Goal: Information Seeking & Learning: Check status

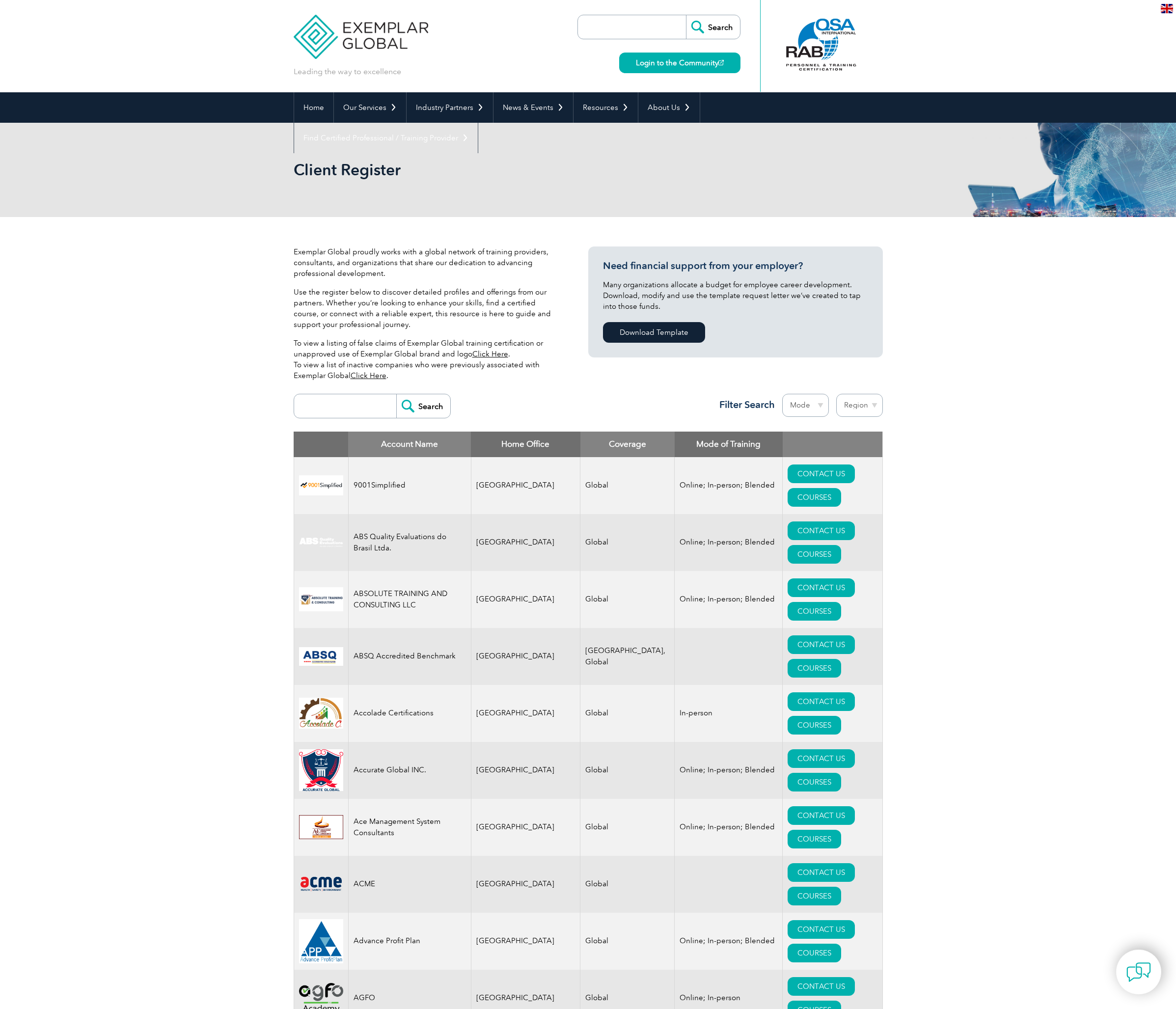
click at [333, 403] on input "search" at bounding box center [348, 406] width 97 height 23
type input "QLC"
click at [423, 406] on input "Search" at bounding box center [423, 406] width 54 height 23
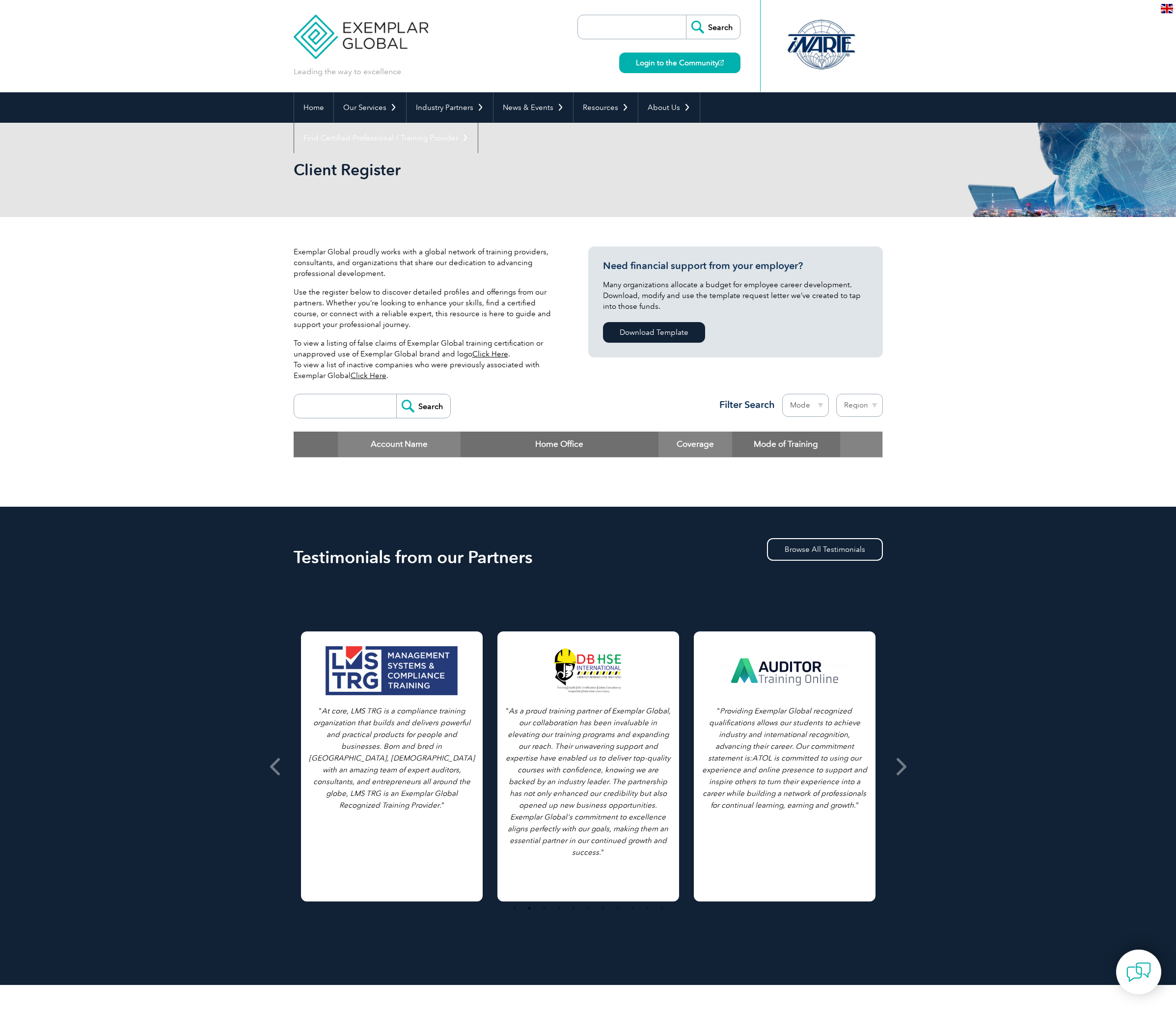
drag, startPoint x: 420, startPoint y: 405, endPoint x: 408, endPoint y: 403, distance: 12.2
click at [419, 404] on input "Search" at bounding box center [423, 406] width 54 height 23
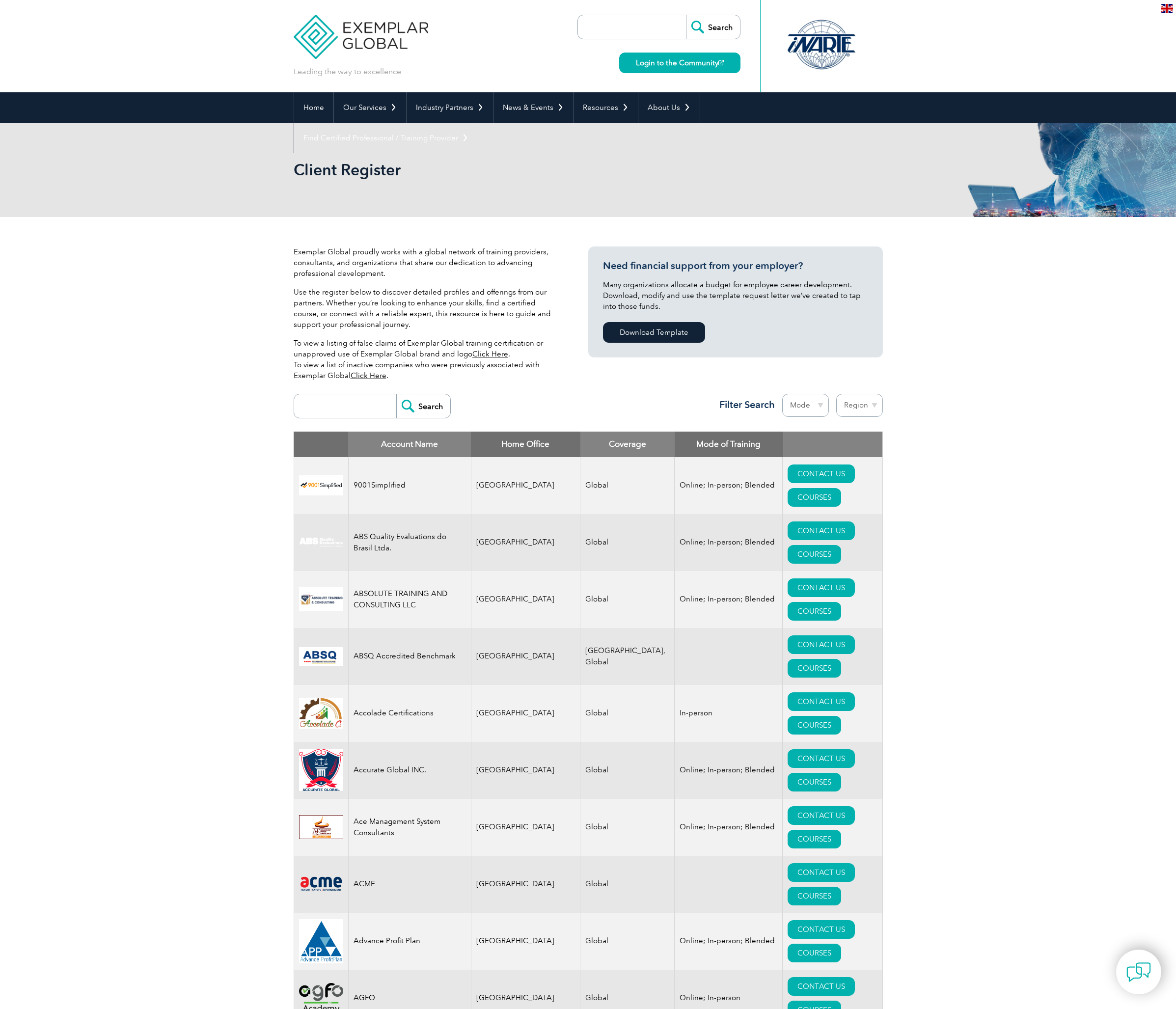
click at [348, 407] on input "search" at bounding box center [348, 406] width 97 height 23
type input "QLC"
click at [430, 406] on input "Search" at bounding box center [423, 406] width 54 height 23
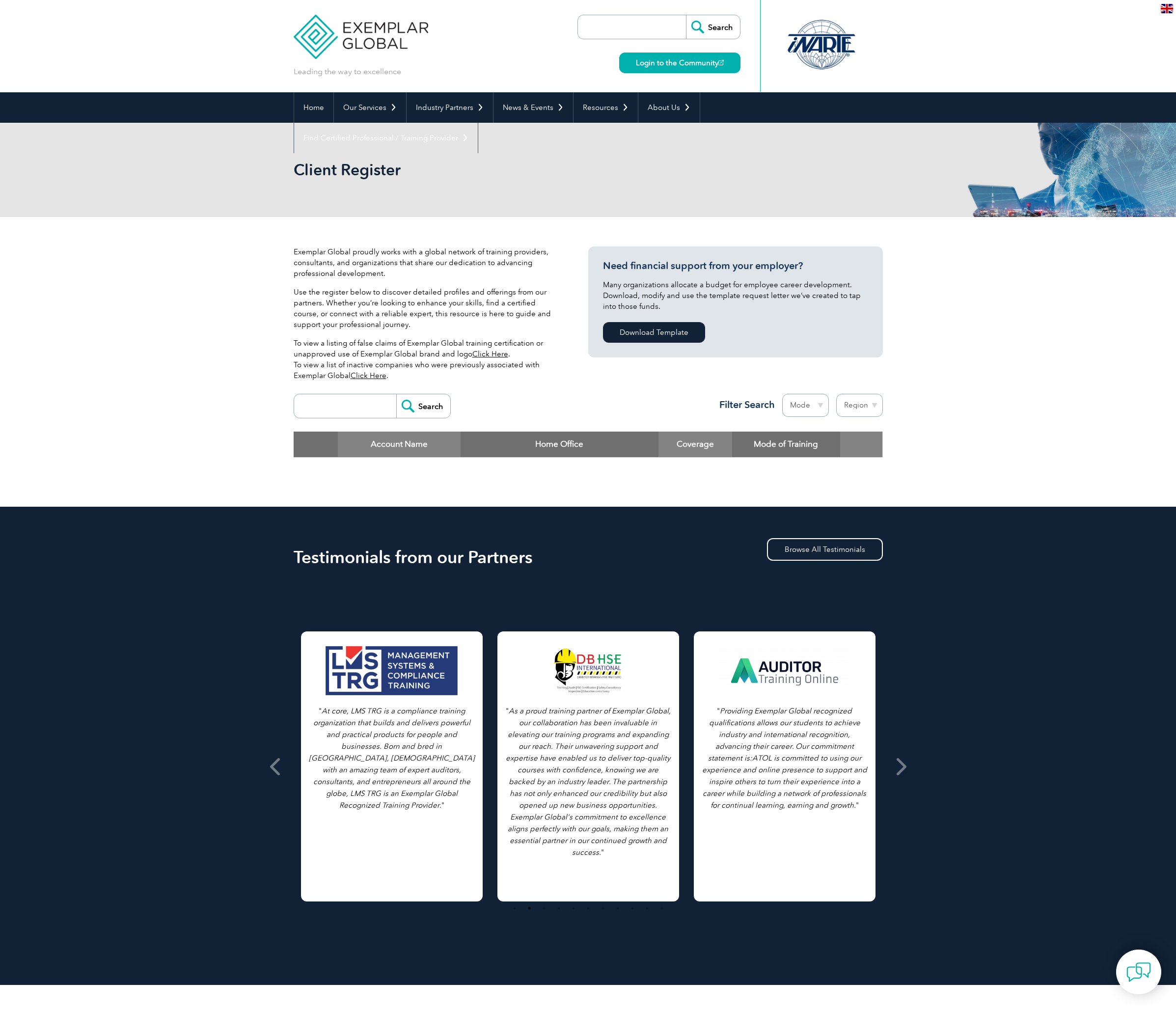
click at [431, 403] on input "Search" at bounding box center [423, 406] width 54 height 23
